Goal: Task Accomplishment & Management: Manage account settings

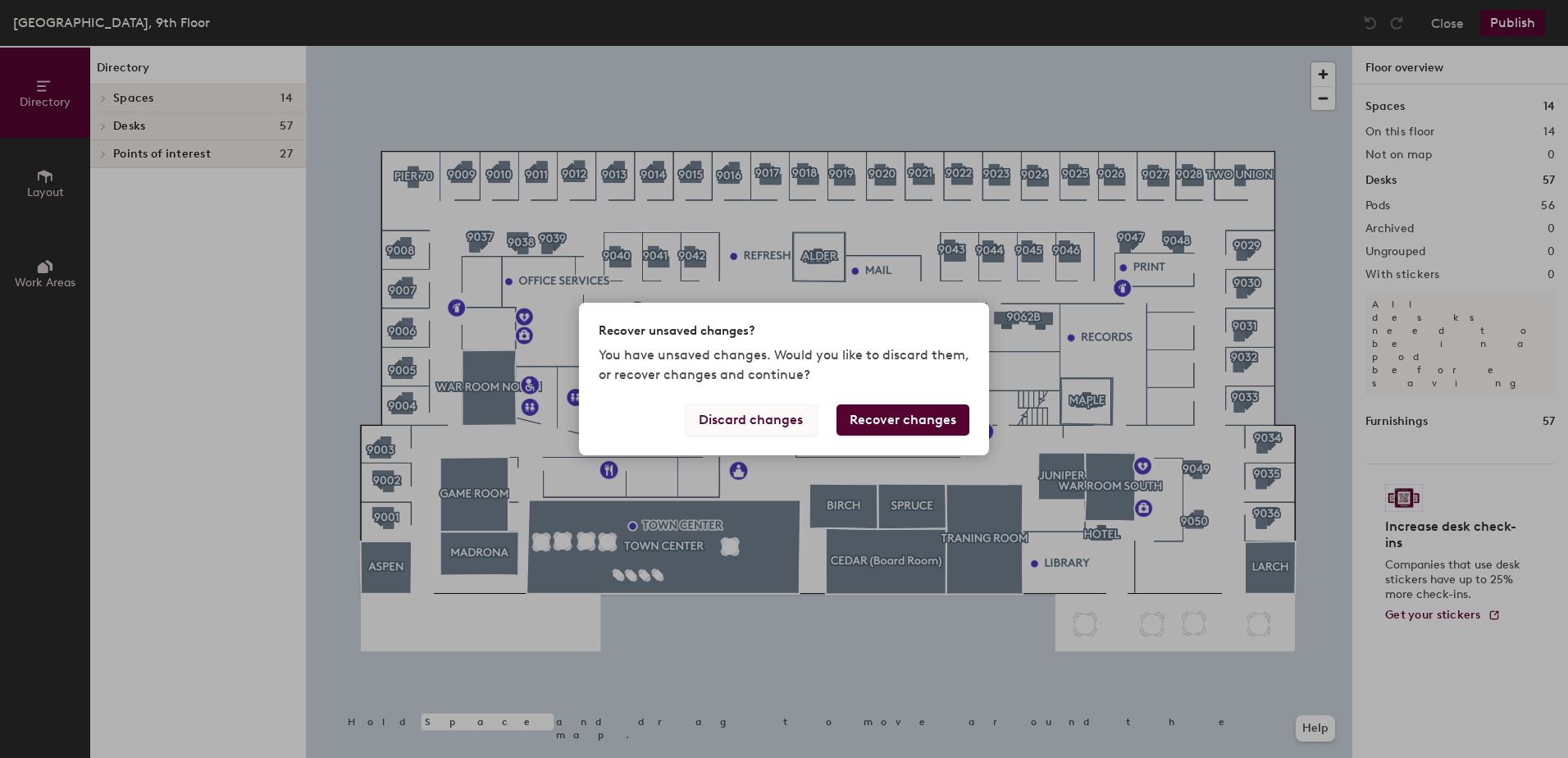
click at [768, 426] on button "Discard changes" at bounding box center [751, 421] width 132 height 31
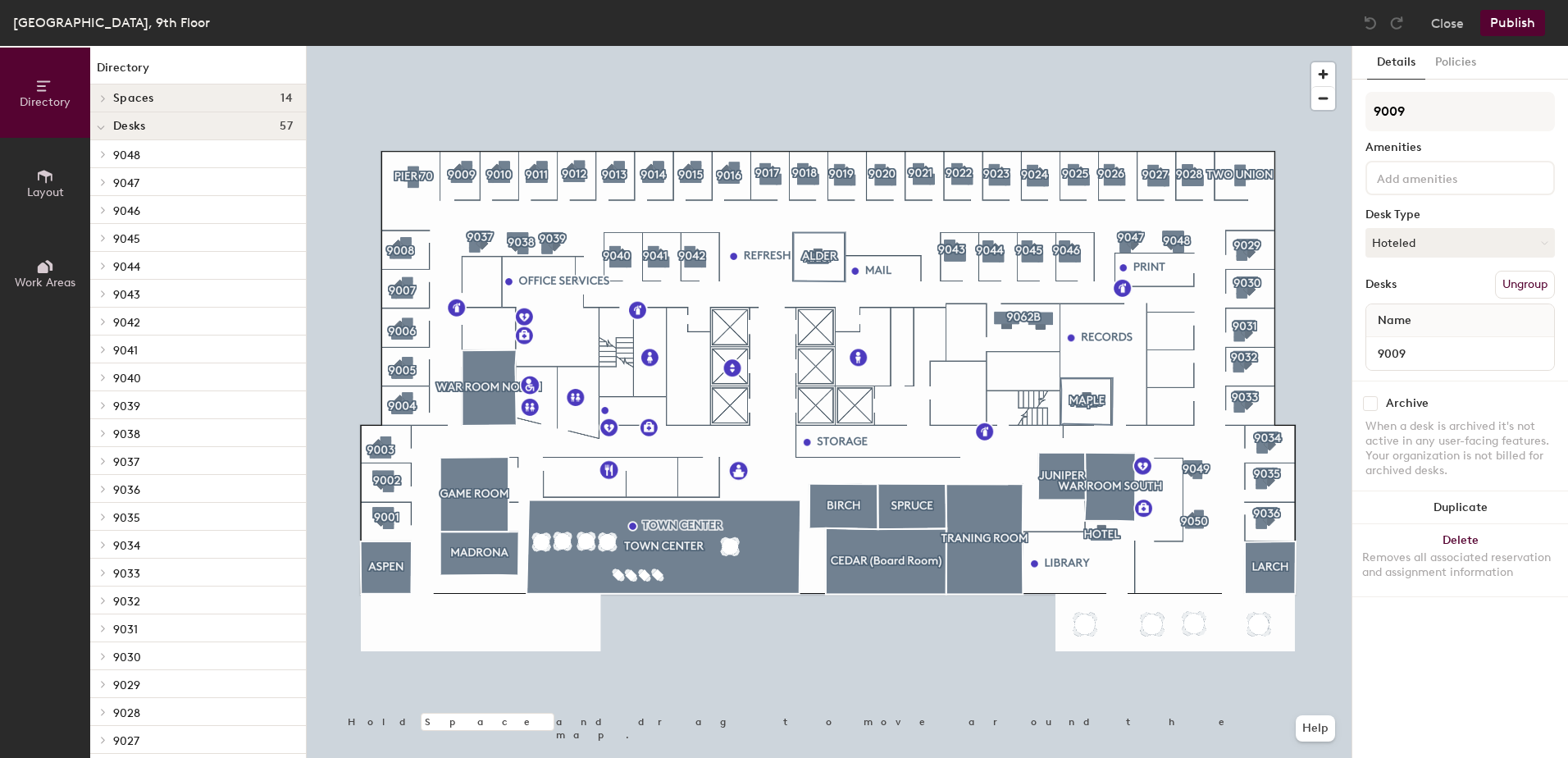
click at [466, 46] on div at bounding box center [830, 46] width 1045 height 0
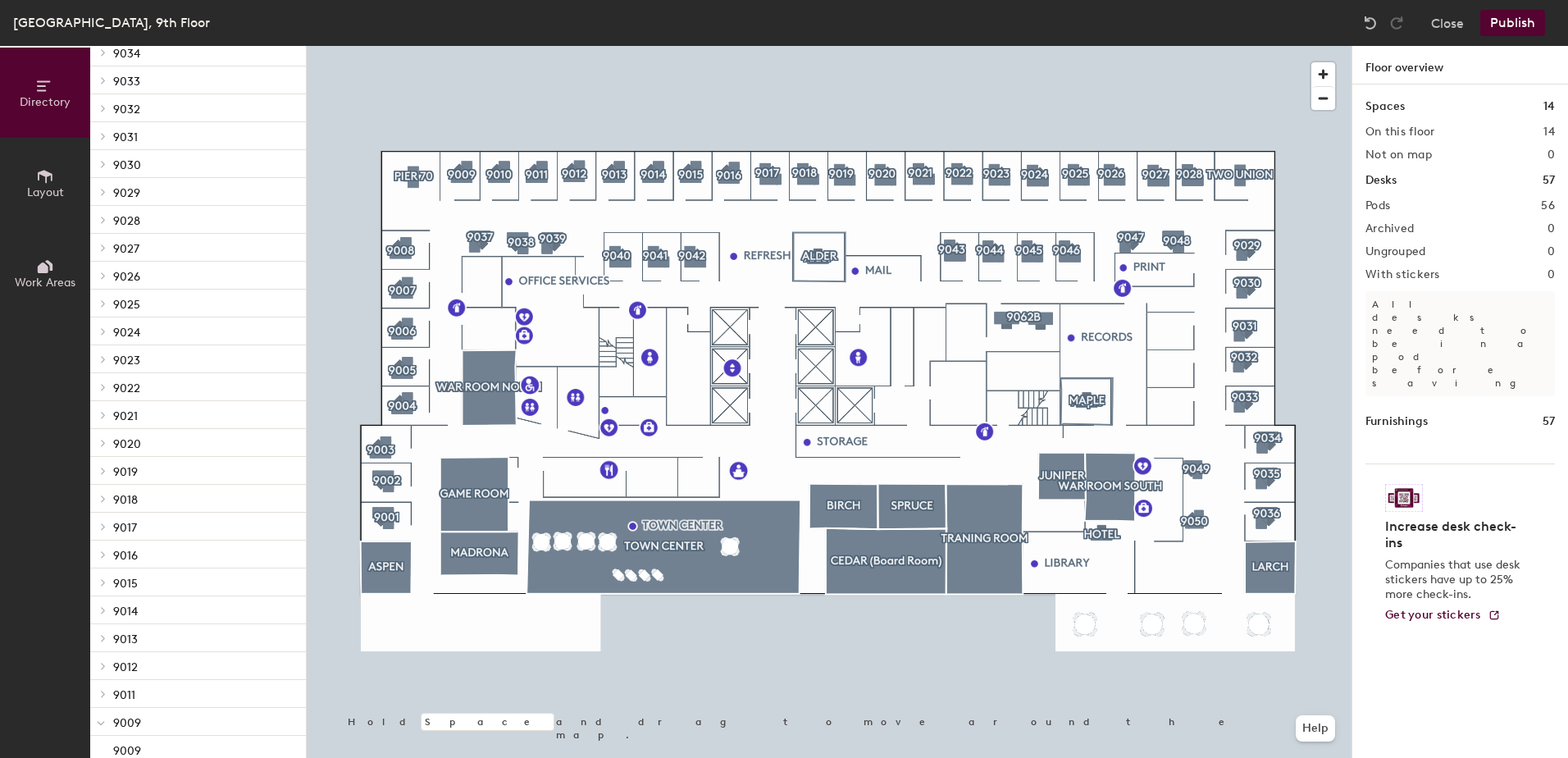
scroll to position [903, 0]
click at [122, 329] on div "9009" at bounding box center [198, 339] width 216 height 26
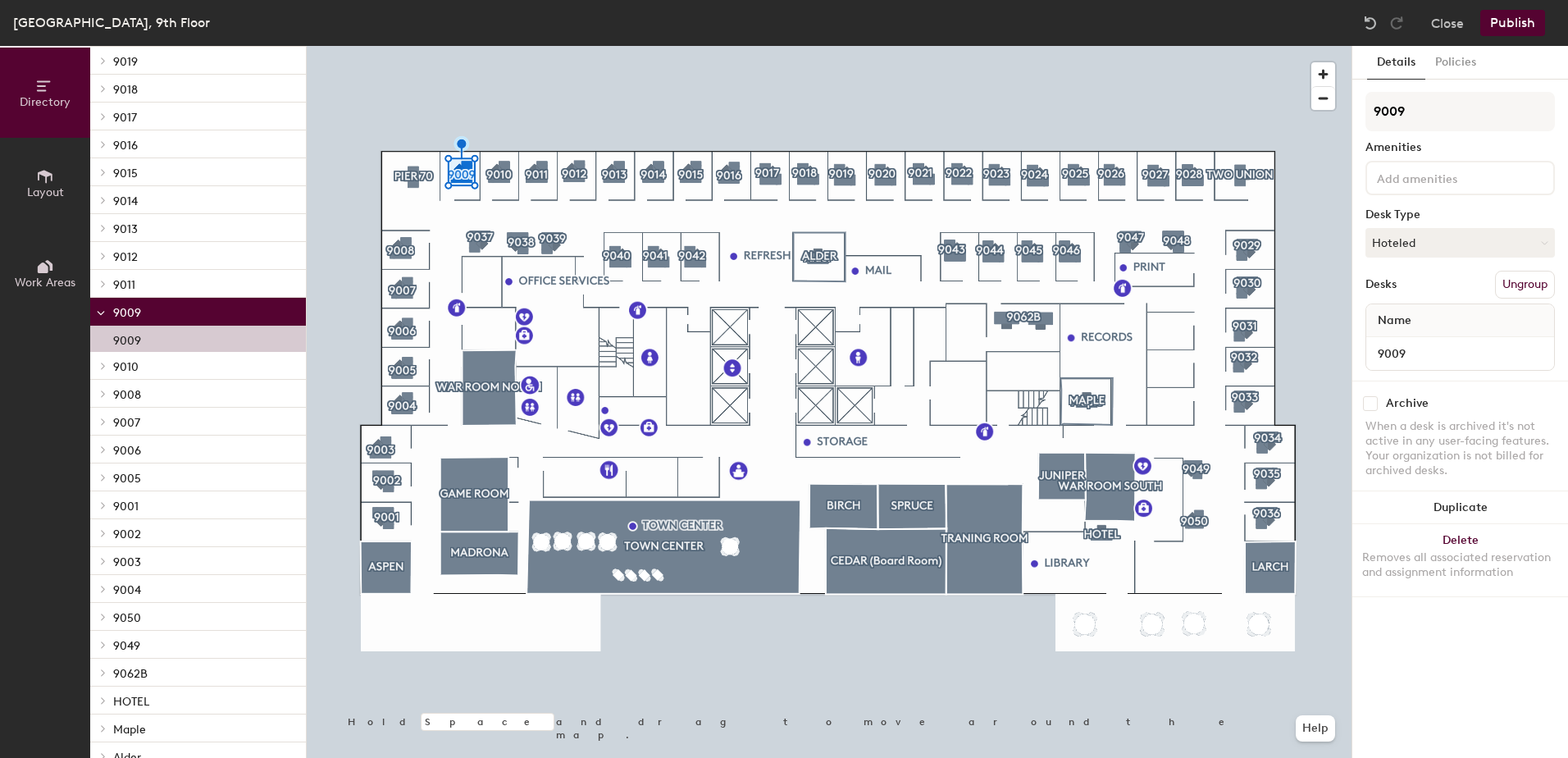
click at [125, 335] on p "9009" at bounding box center [127, 338] width 28 height 19
click at [1456, 20] on button "Close" at bounding box center [1448, 23] width 33 height 26
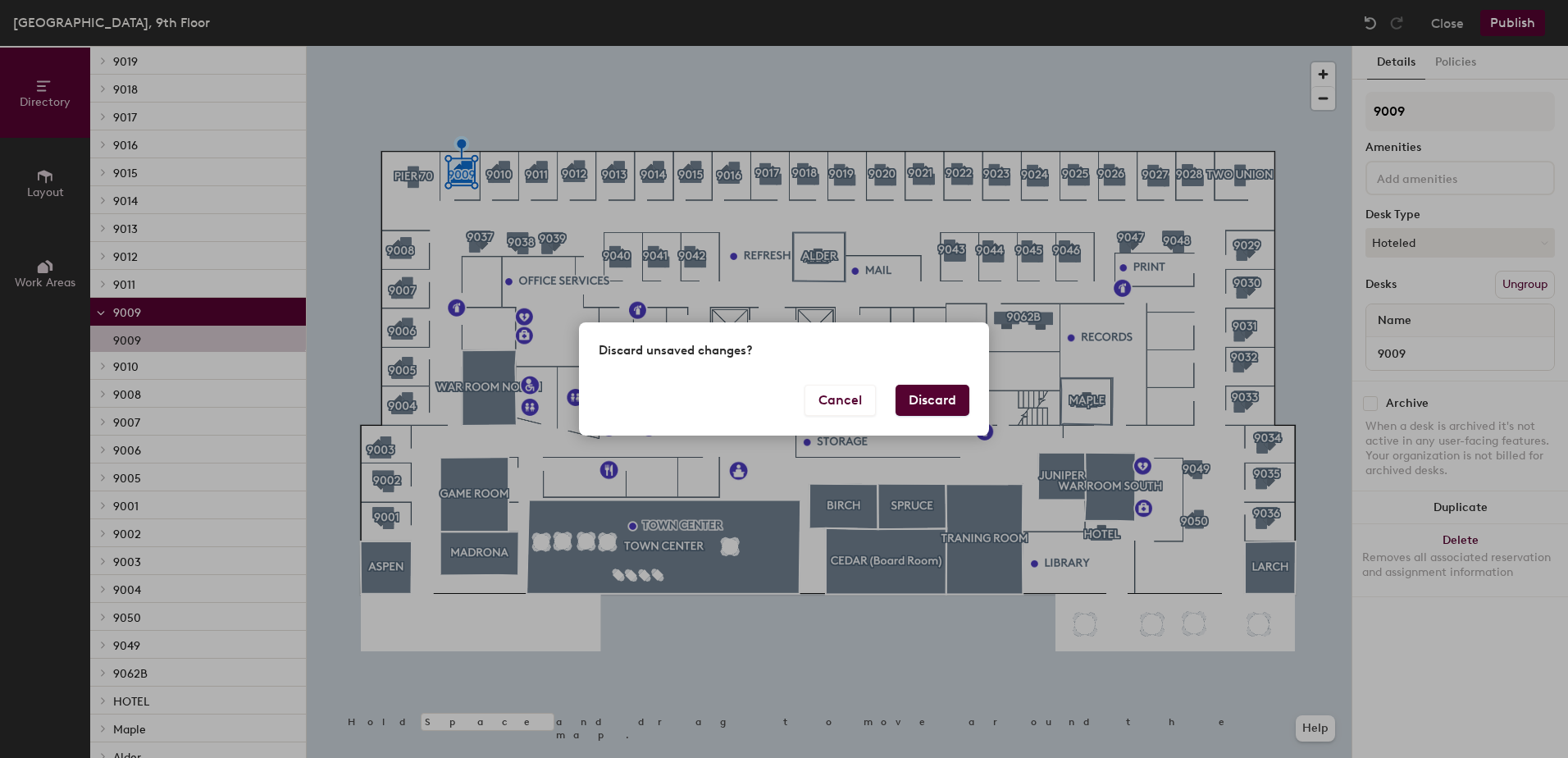
click at [945, 404] on button "Discard" at bounding box center [932, 401] width 74 height 31
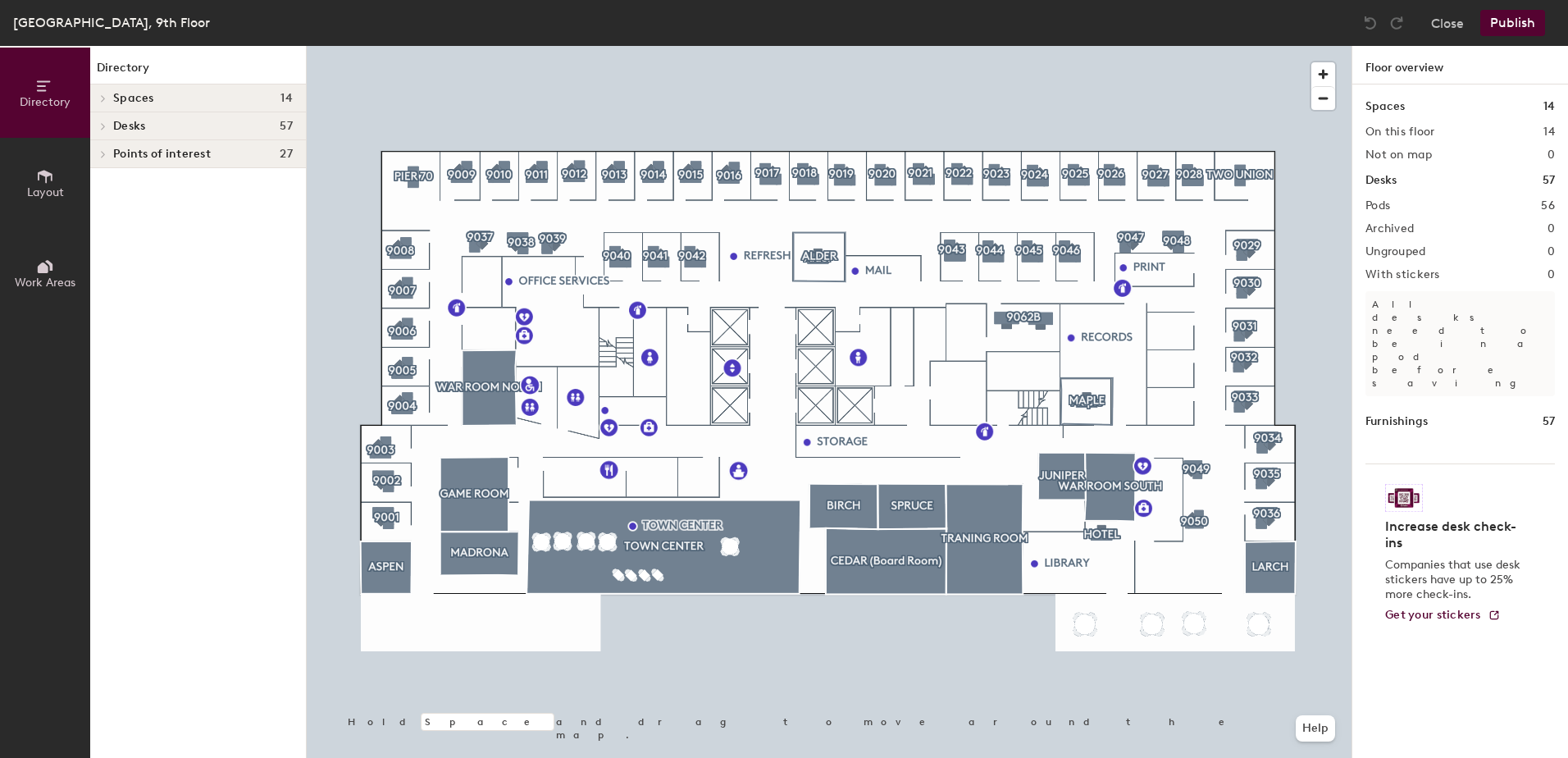
click at [470, 46] on div at bounding box center [830, 46] width 1045 height 0
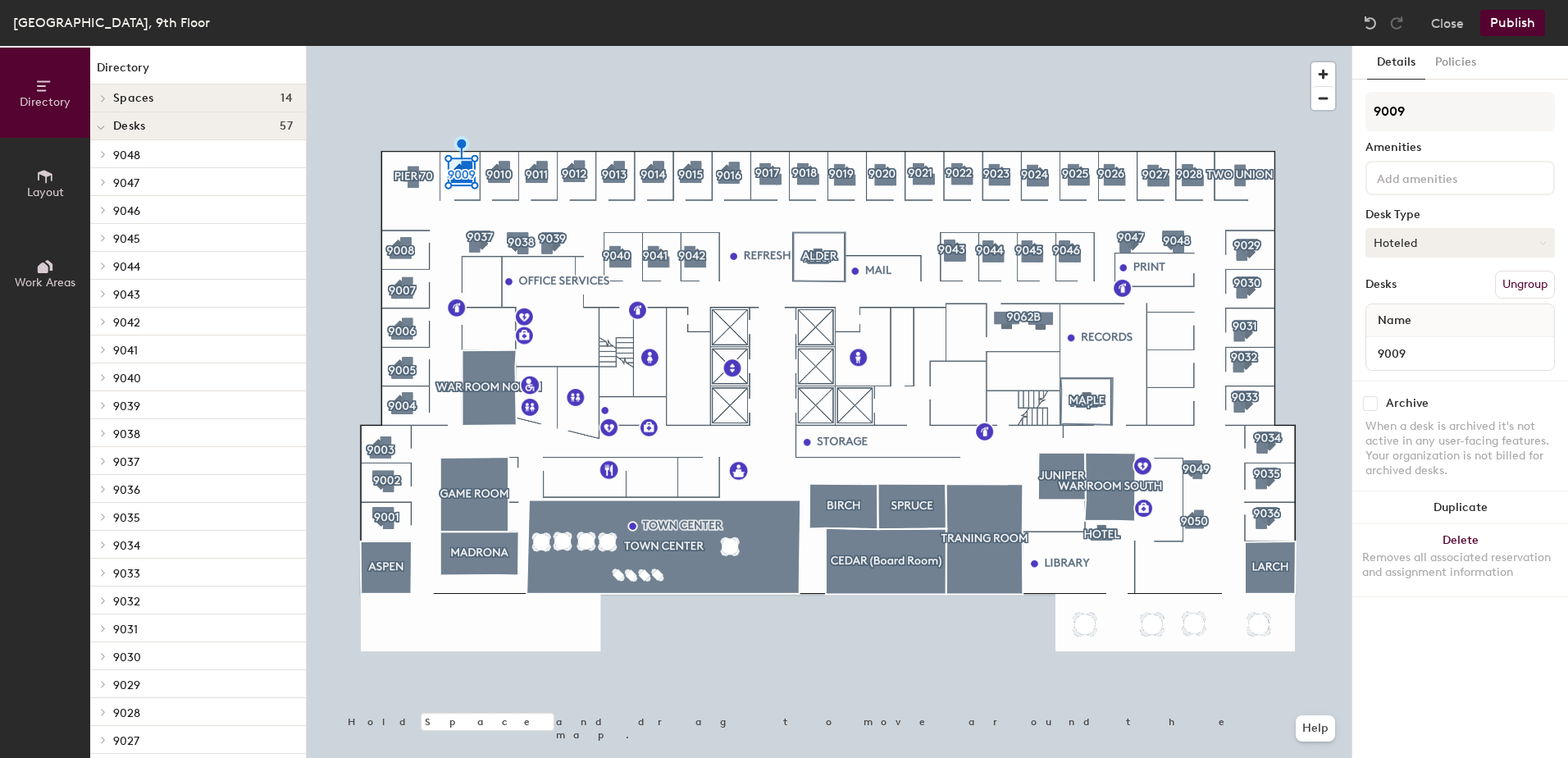
click at [1458, 233] on button "Hoteled" at bounding box center [1461, 243] width 190 height 29
click at [1422, 299] on div "Assigned" at bounding box center [1448, 294] width 164 height 24
click at [1438, 271] on div "Desks Ungroup" at bounding box center [1461, 284] width 190 height 28
click at [1400, 353] on input "9009" at bounding box center [1460, 354] width 181 height 23
click at [1456, 296] on div "Desks Ungroup" at bounding box center [1461, 284] width 190 height 28
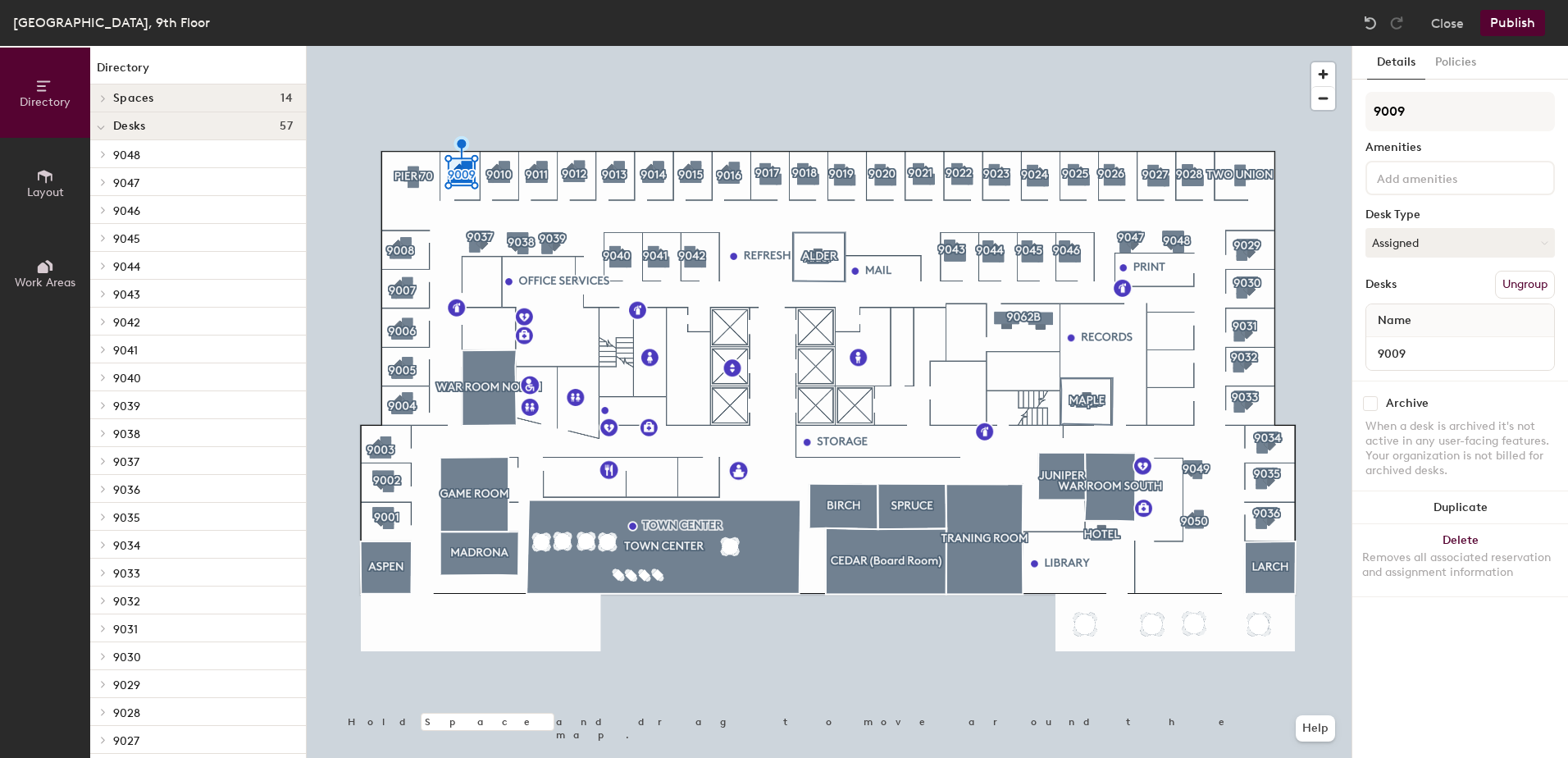
click at [1521, 25] on button "Publish" at bounding box center [1513, 23] width 65 height 26
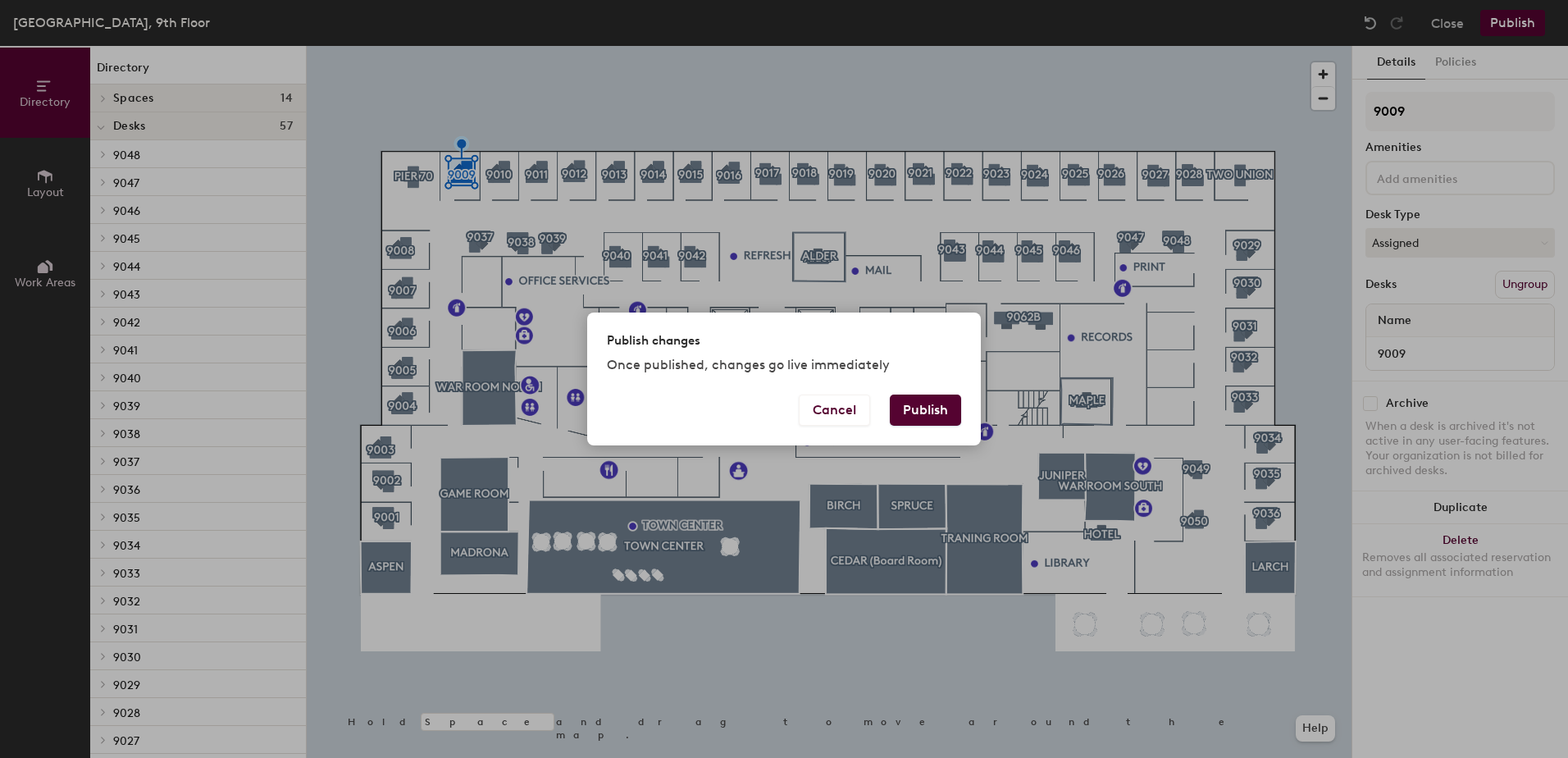
click at [924, 405] on button "Publish" at bounding box center [926, 410] width 71 height 31
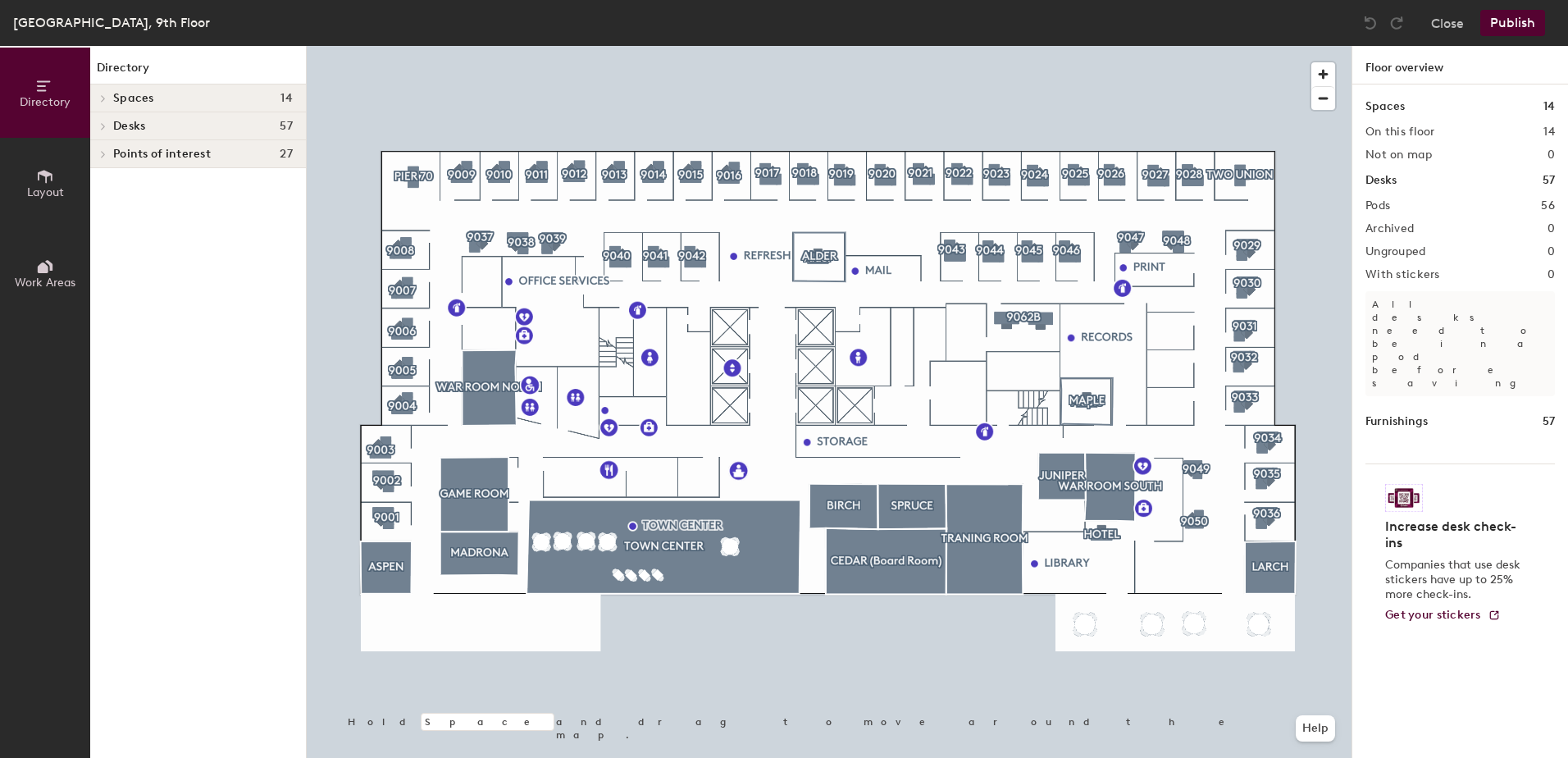
click at [614, 46] on div at bounding box center [830, 46] width 1045 height 0
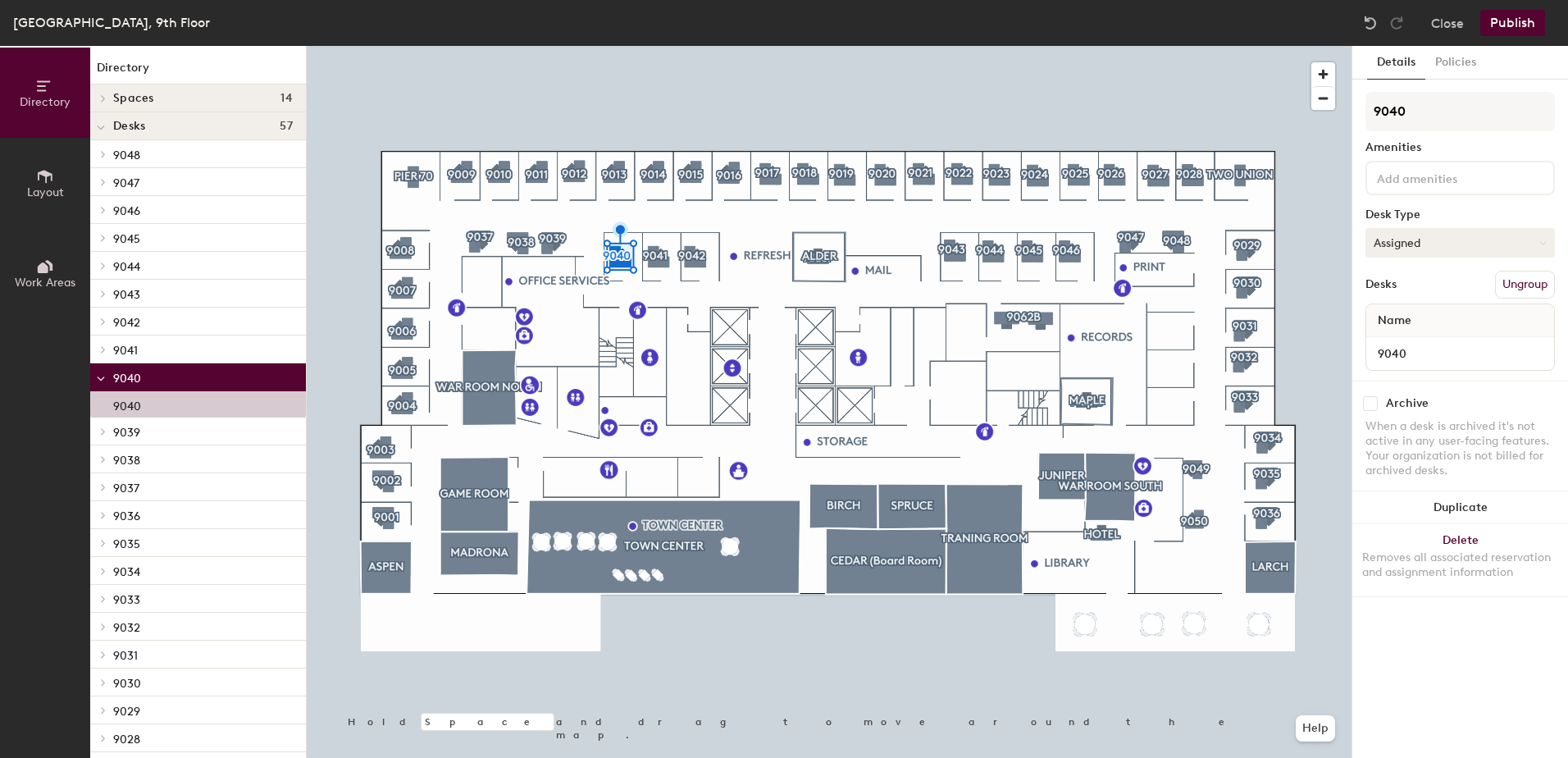
click at [1444, 238] on button "Assigned" at bounding box center [1461, 243] width 190 height 29
click at [1413, 340] on div "Hoteled" at bounding box center [1448, 343] width 164 height 24
click at [1519, 22] on button "Publish" at bounding box center [1513, 23] width 65 height 26
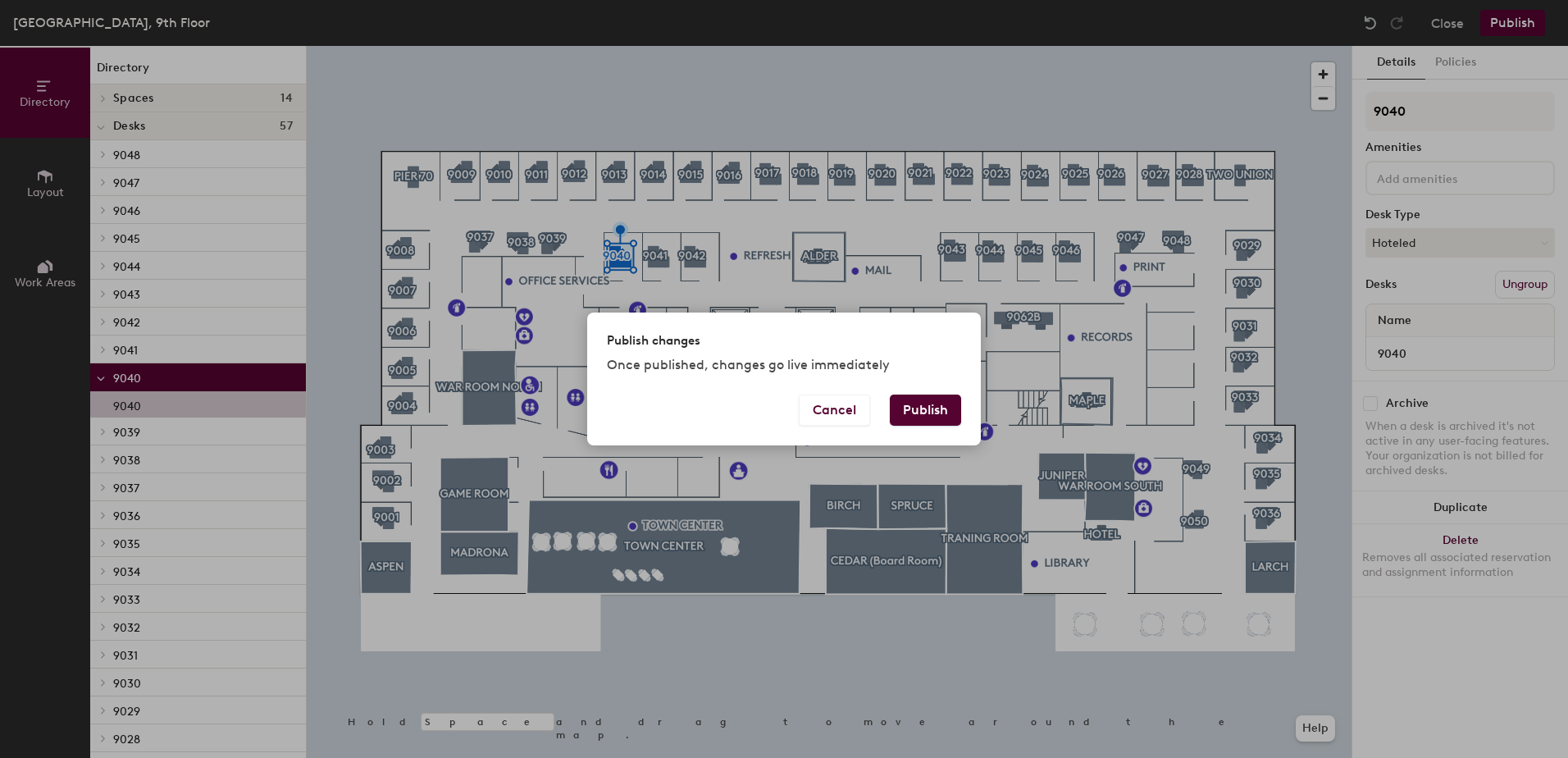
click at [935, 397] on button "Publish" at bounding box center [926, 410] width 71 height 31
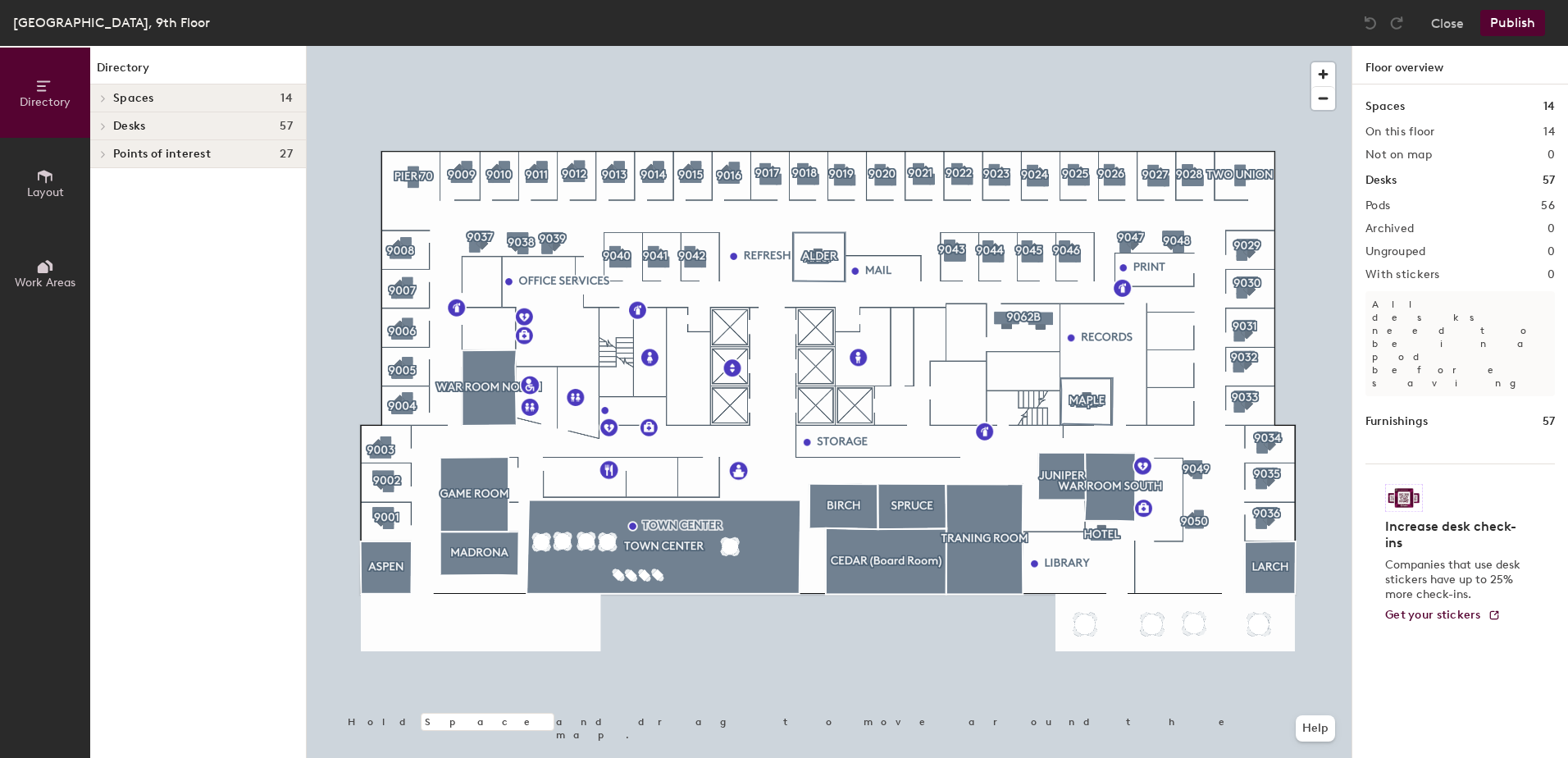
click at [401, 46] on div at bounding box center [830, 46] width 1045 height 0
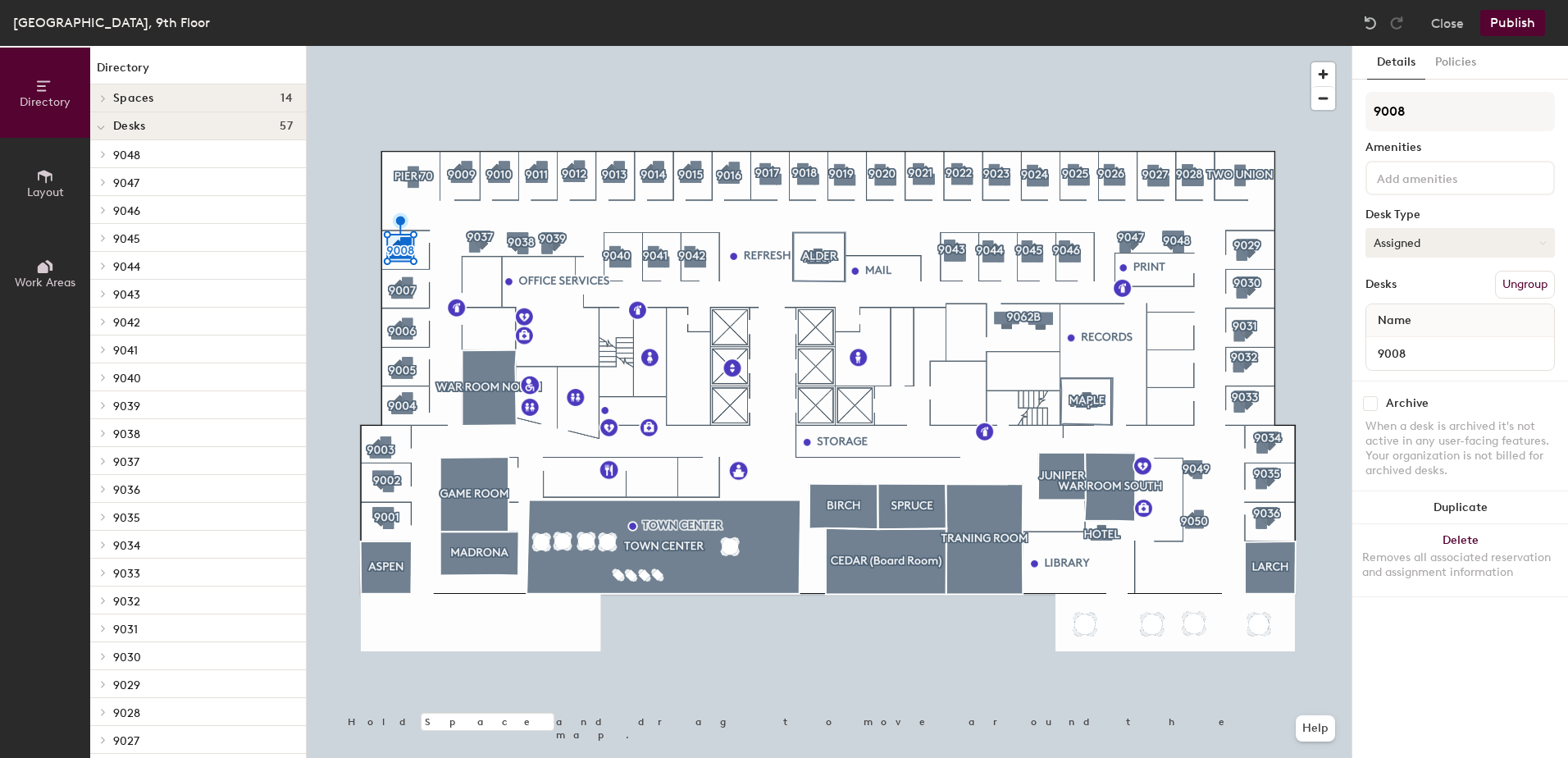
click at [1445, 244] on button "Assigned" at bounding box center [1461, 243] width 190 height 29
click at [1423, 297] on div "Assigned" at bounding box center [1448, 294] width 164 height 24
click at [1450, 20] on button "Close" at bounding box center [1448, 23] width 33 height 26
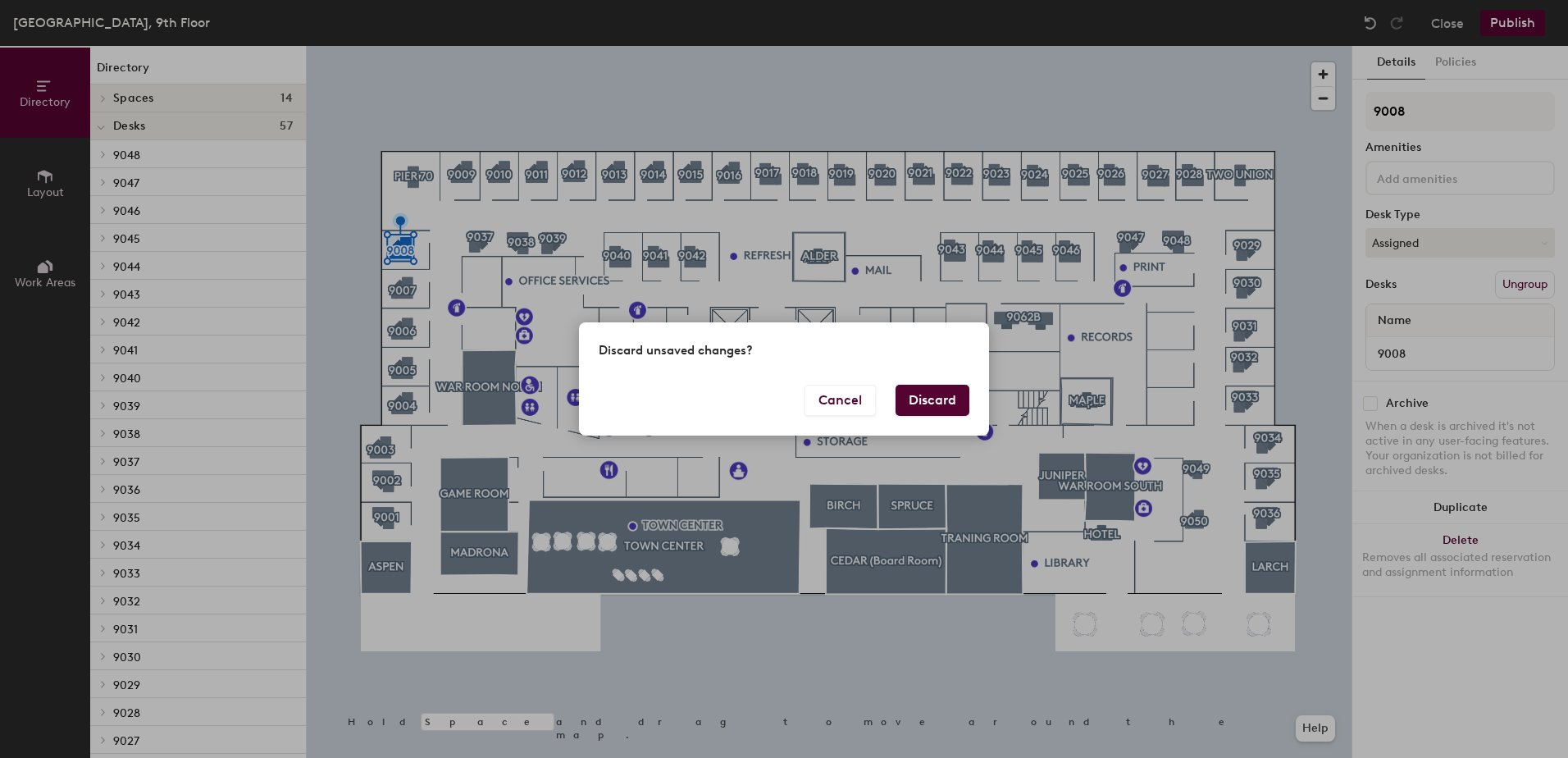
click at [950, 399] on button "Discard" at bounding box center [932, 401] width 74 height 31
